Goal: Task Accomplishment & Management: Use online tool/utility

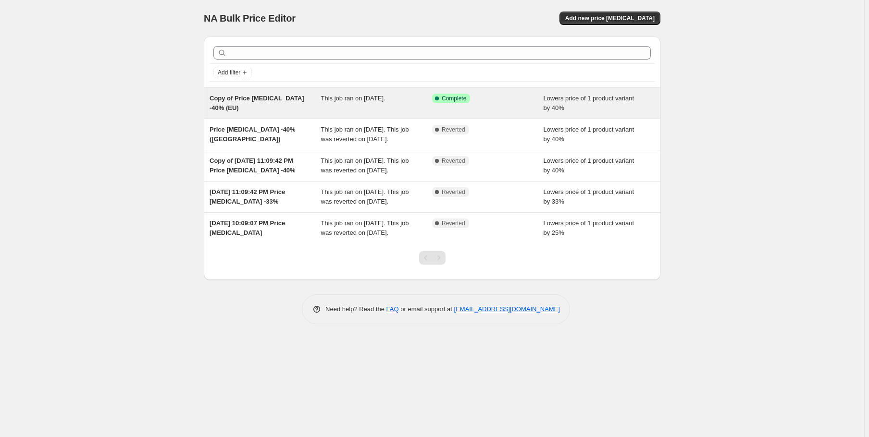
click at [292, 105] on div "Copy of Price [MEDICAL_DATA] -40% (EU)" at bounding box center [265, 103] width 111 height 19
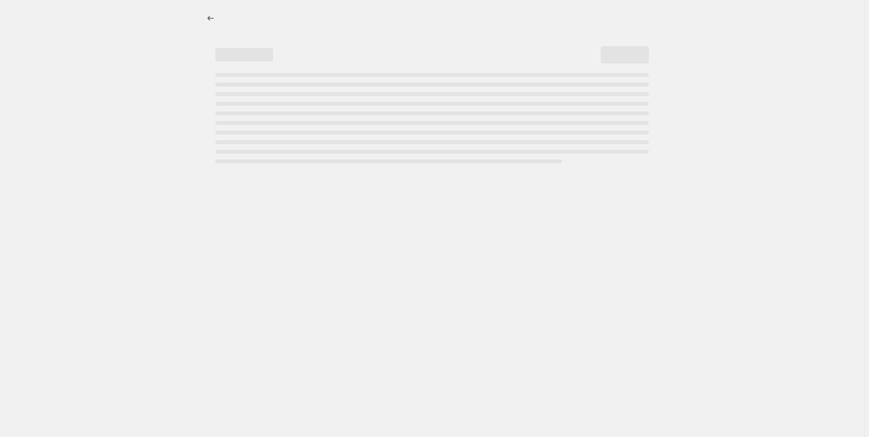
select select "percentage"
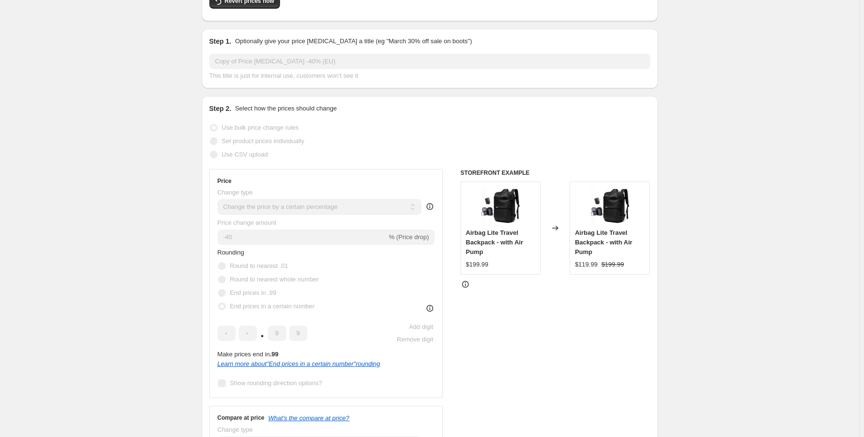
scroll to position [115, 0]
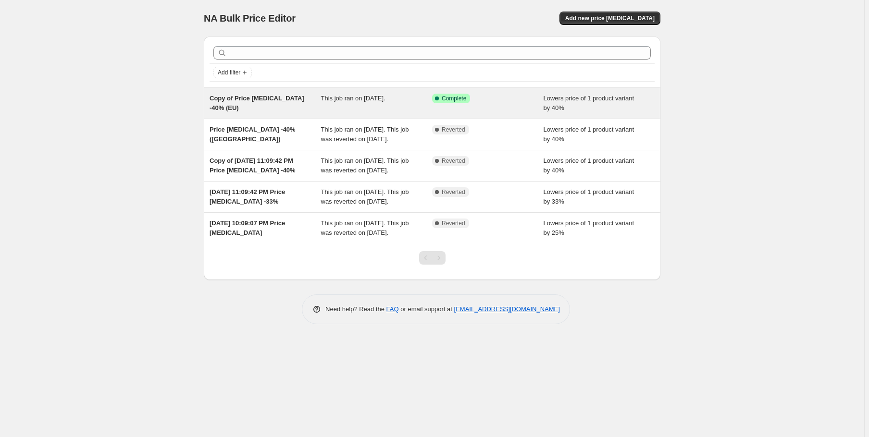
click at [388, 102] on div "This job ran on [DATE]." at bounding box center [376, 103] width 111 height 19
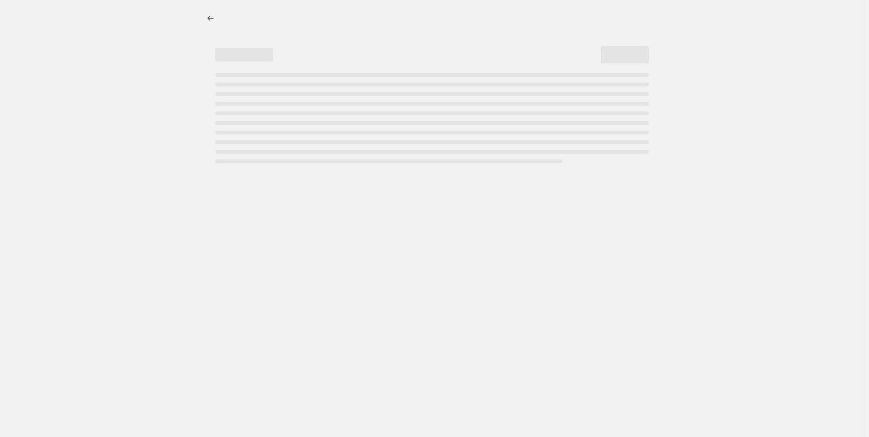
select select "percentage"
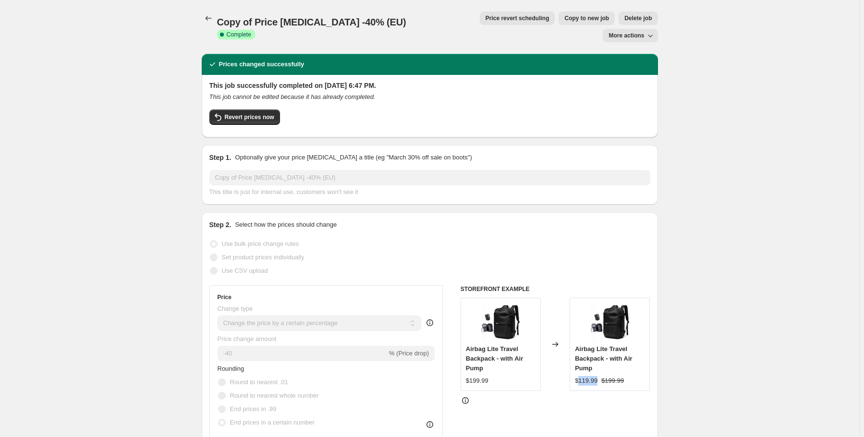
drag, startPoint x: 598, startPoint y: 362, endPoint x: 580, endPoint y: 361, distance: 17.3
click at [580, 376] on div "$119.99" at bounding box center [586, 381] width 23 height 10
copy div "119.99"
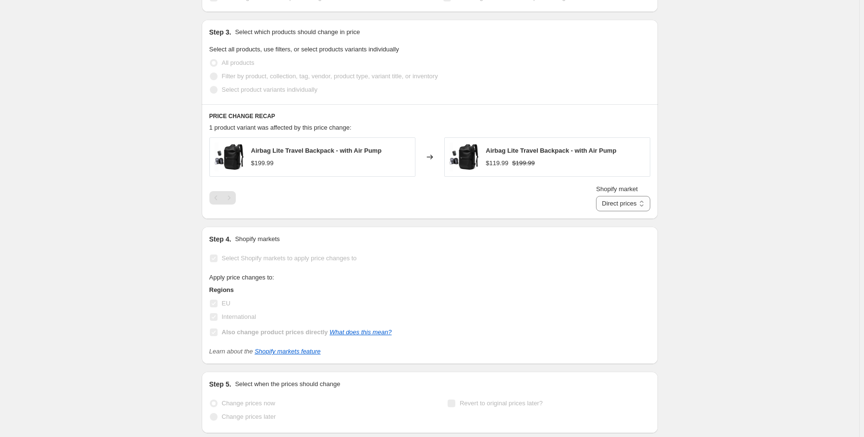
scroll to position [615, 0]
